Goal: Task Accomplishment & Management: Use online tool/utility

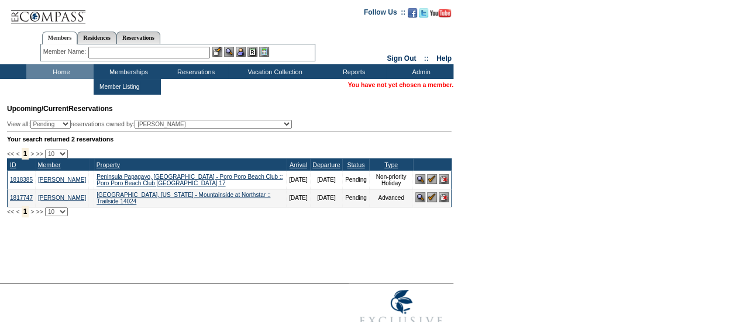
click at [118, 52] on input "text" at bounding box center [149, 53] width 122 height 12
click at [134, 51] on input "text" at bounding box center [149, 53] width 122 height 12
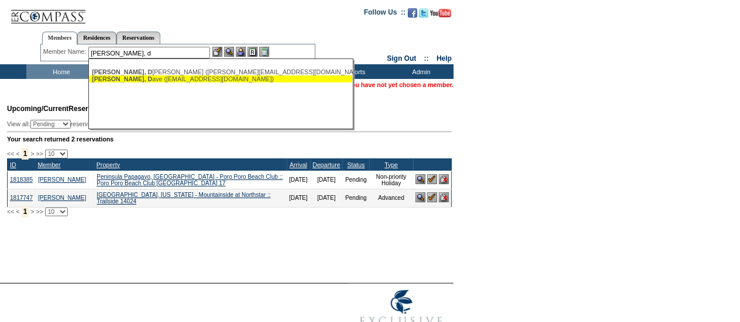
click at [147, 79] on div "Shea, D ave (dshea1214@gmail.com)" at bounding box center [221, 79] width 258 height 7
type input "Shea, Dave (dshea1214@gmail.com)"
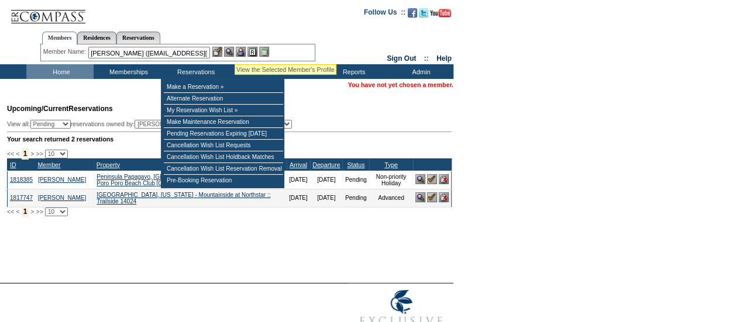
click at [233, 52] on img at bounding box center [229, 52] width 10 height 10
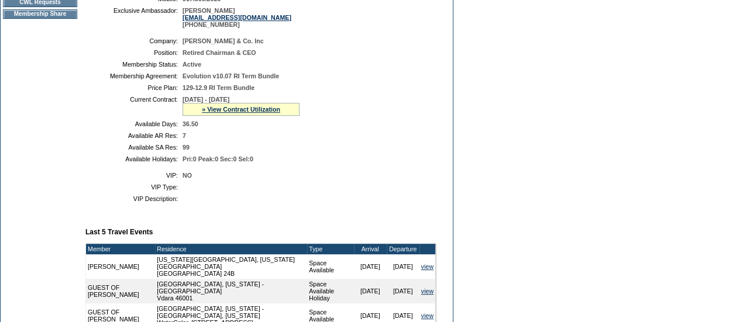
scroll to position [275, 0]
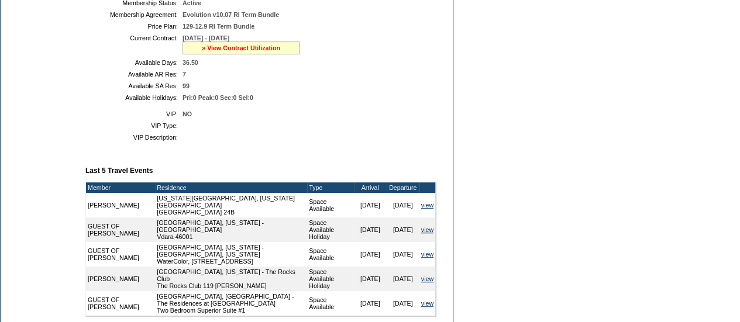
click at [237, 52] on link "» View Contract Utilization" at bounding box center [241, 47] width 78 height 7
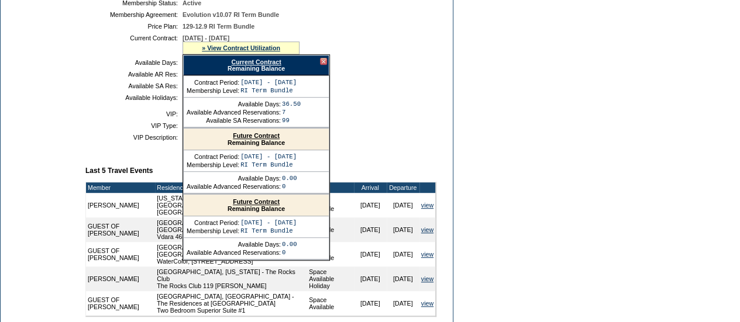
click at [265, 66] on link "Current Contract" at bounding box center [256, 62] width 50 height 7
